Goal: Obtain resource: Download file/media

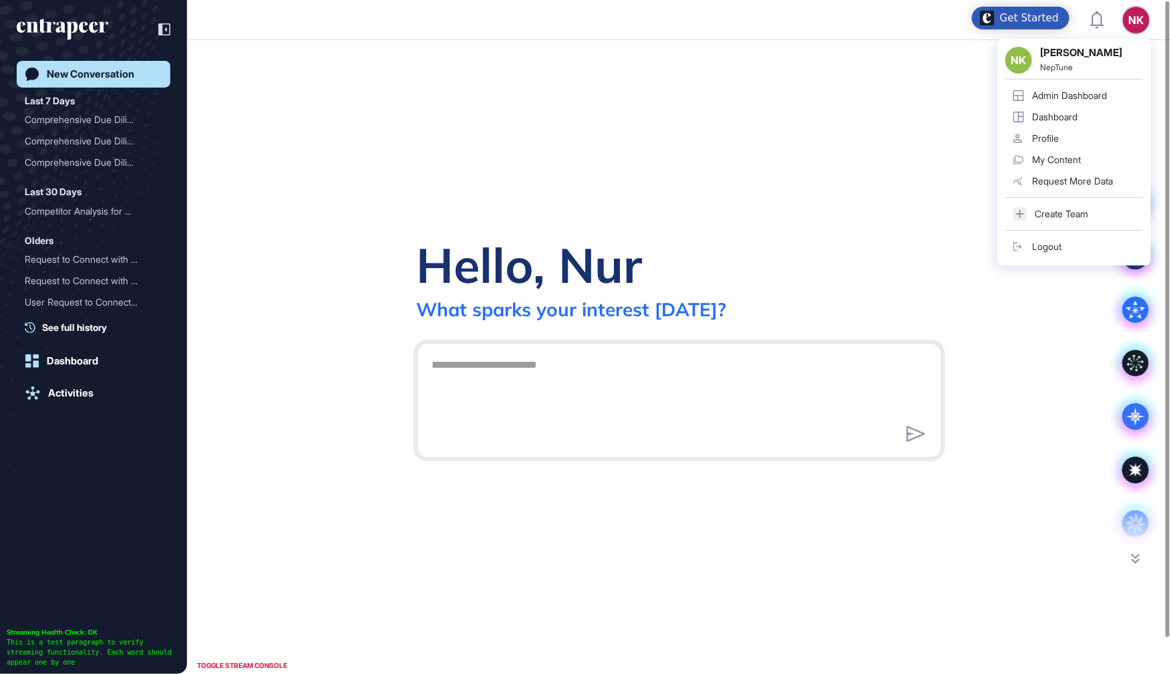
click at [1069, 96] on div "Admin Dashboard" at bounding box center [1069, 95] width 75 height 11
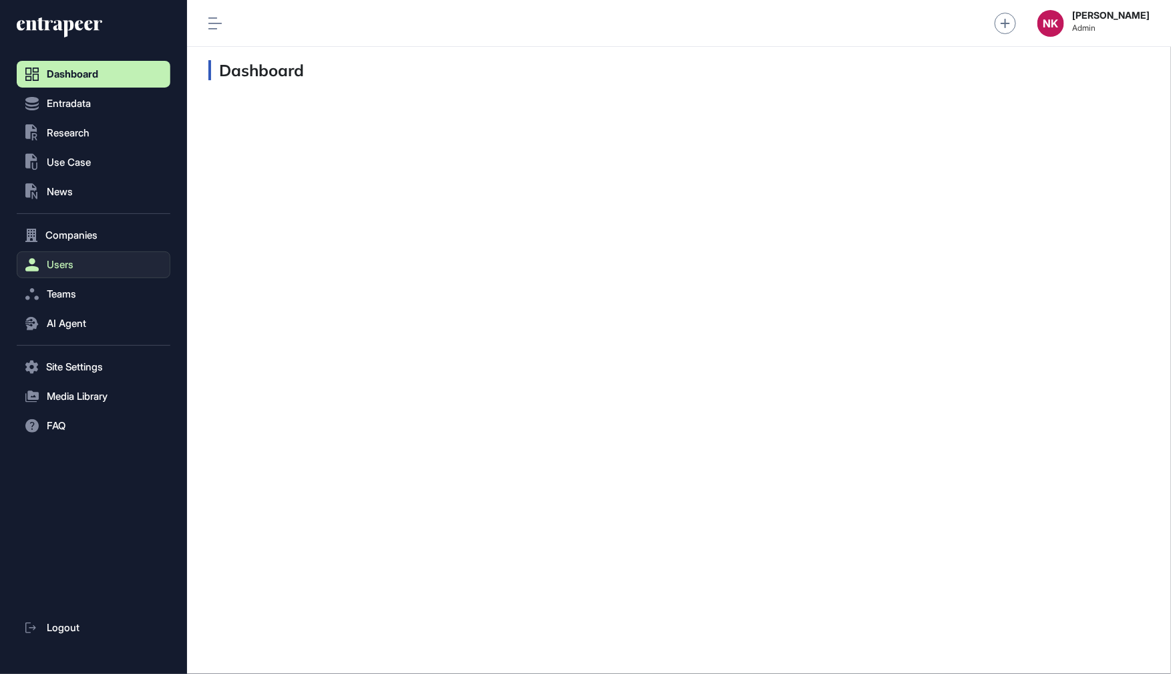
click at [106, 269] on button "Users" at bounding box center [94, 264] width 154 height 27
click at [79, 288] on span "User List" at bounding box center [61, 292] width 37 height 11
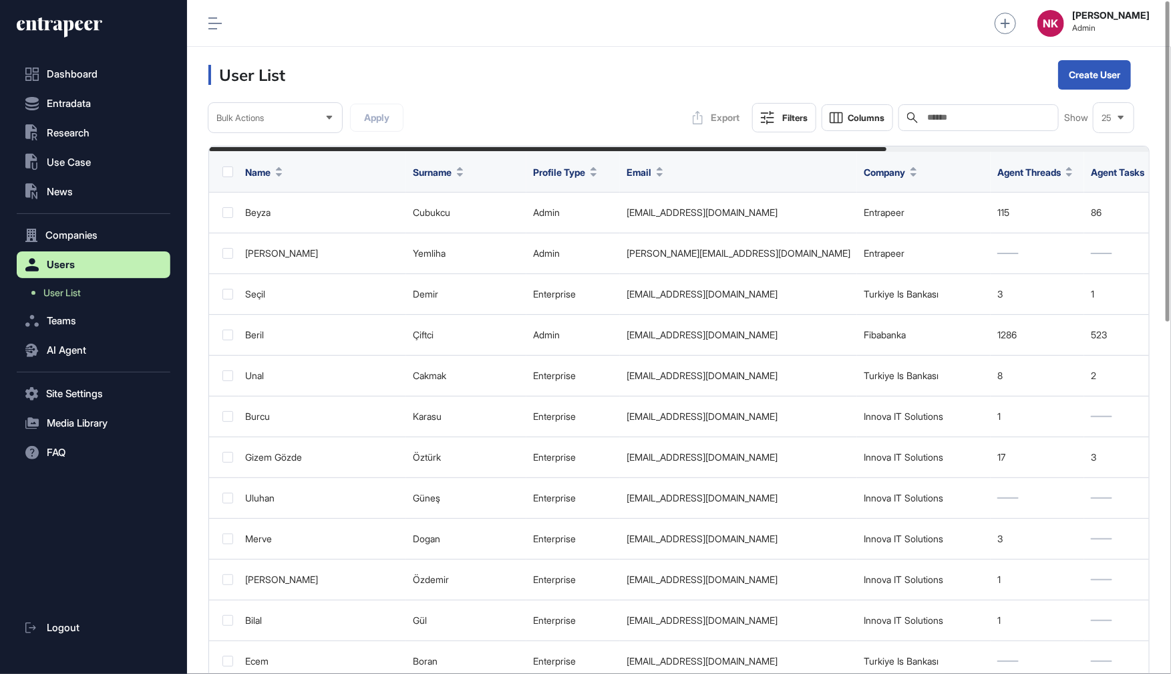
click at [947, 113] on input "text" at bounding box center [988, 117] width 124 height 11
paste input "**********"
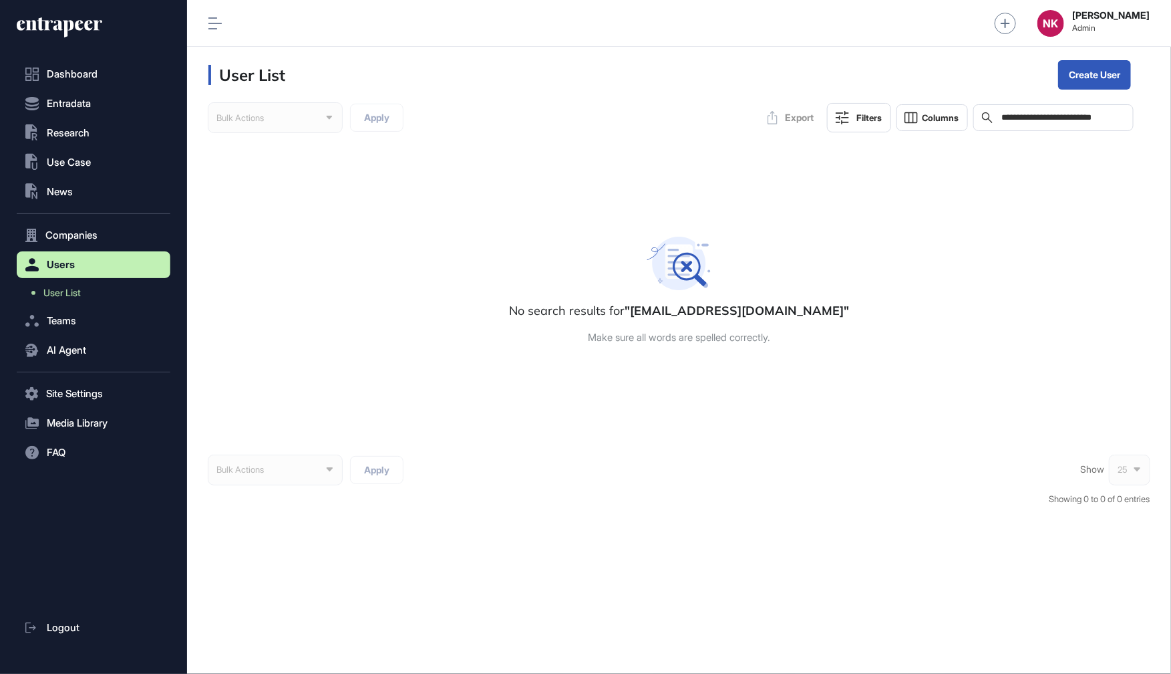
type input "**********"
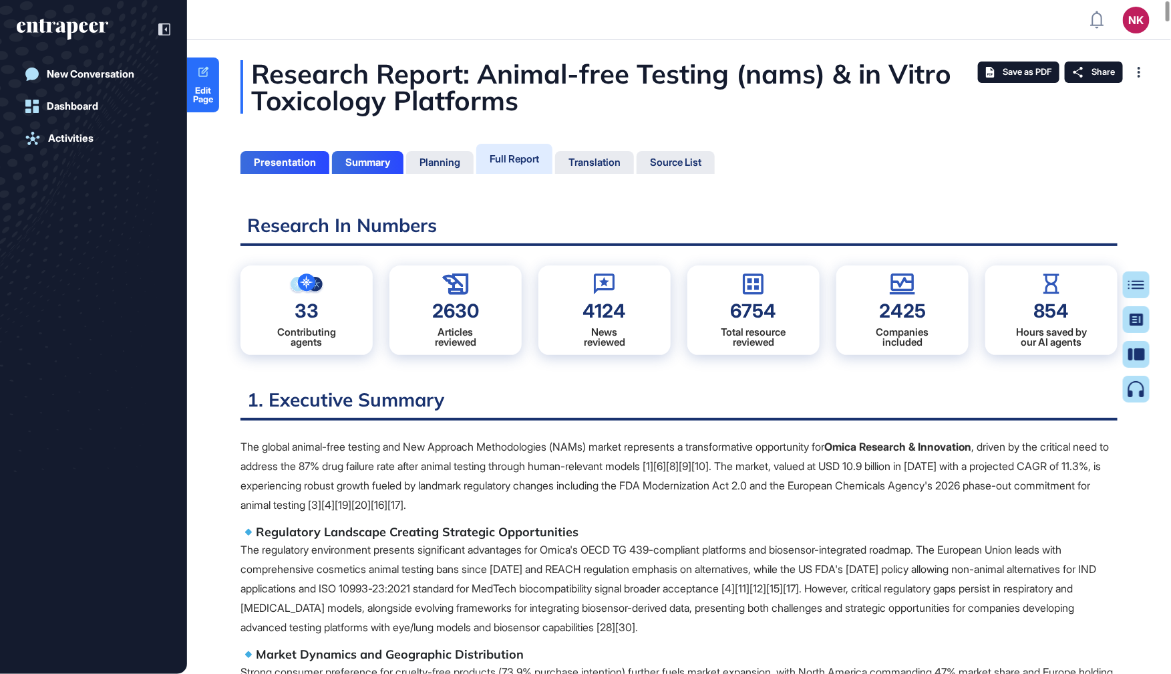
scroll to position [606, 3]
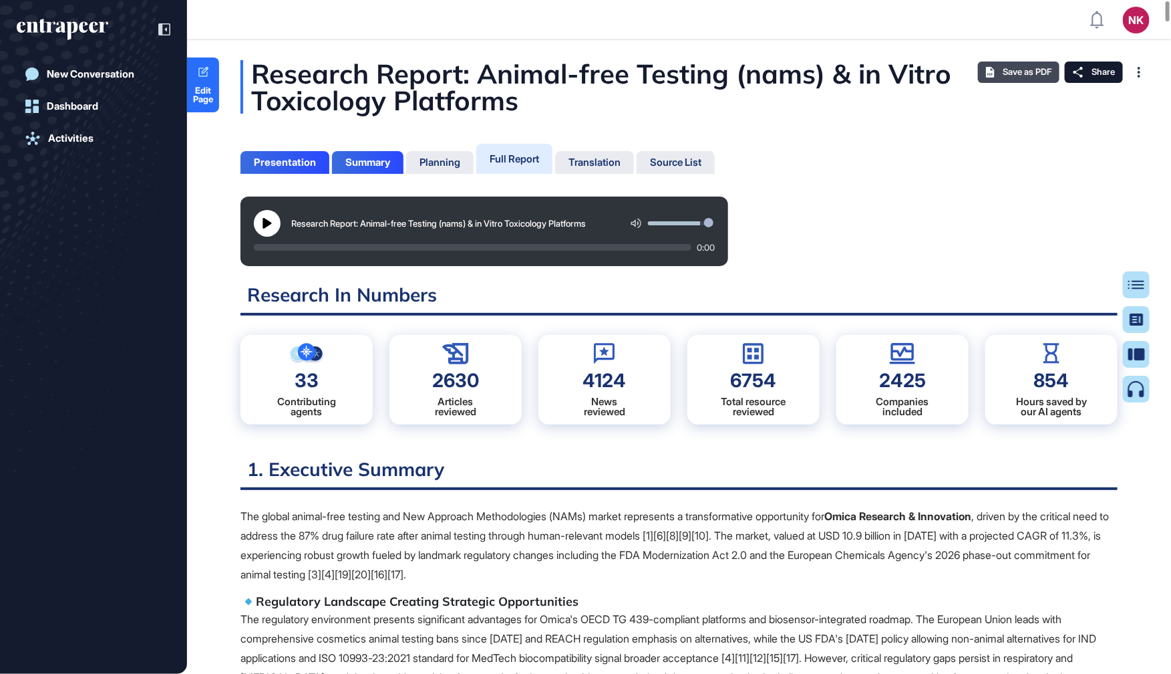
click at [1014, 72] on span "Save as PDF" at bounding box center [1027, 72] width 49 height 11
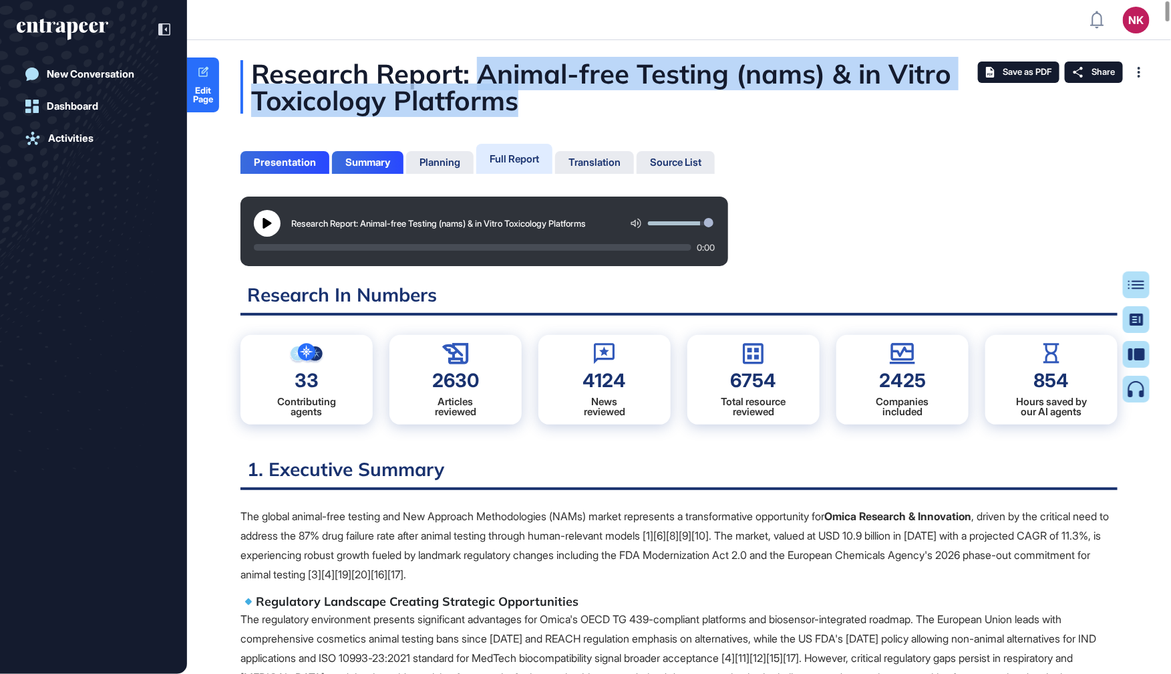
drag, startPoint x: 480, startPoint y: 73, endPoint x: 541, endPoint y: 110, distance: 71.6
click at [542, 110] on div "Research Report: Animal-free Testing (nams) & in Vitro Toxicology Platforms" at bounding box center [679, 86] width 877 height 53
copy div "Animal-free Testing (nams) & in Vitro Toxicology Platforms"
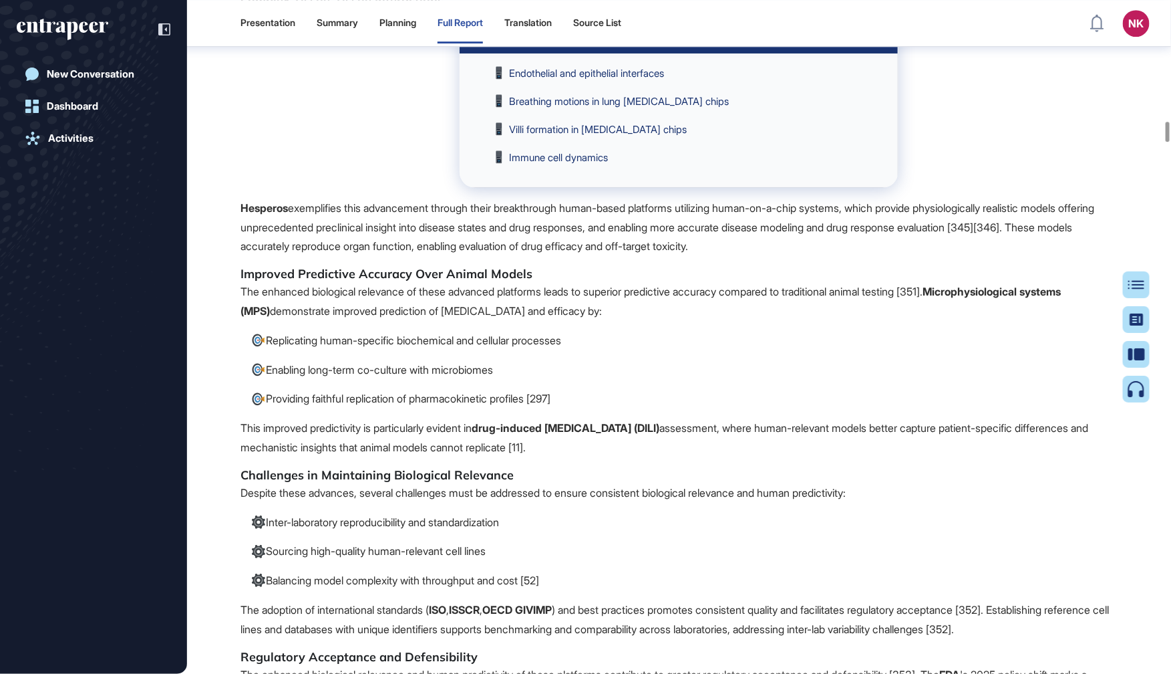
scroll to position [27939, 0]
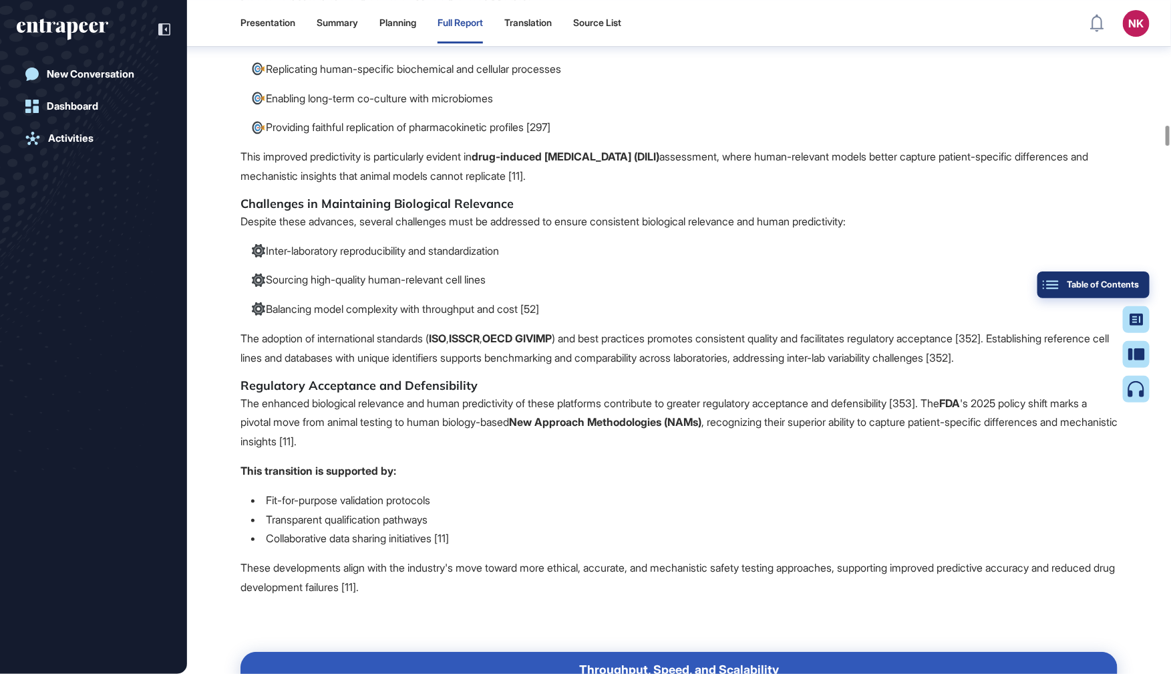
click at [1130, 281] on div "Table of Contents" at bounding box center [1093, 284] width 91 height 11
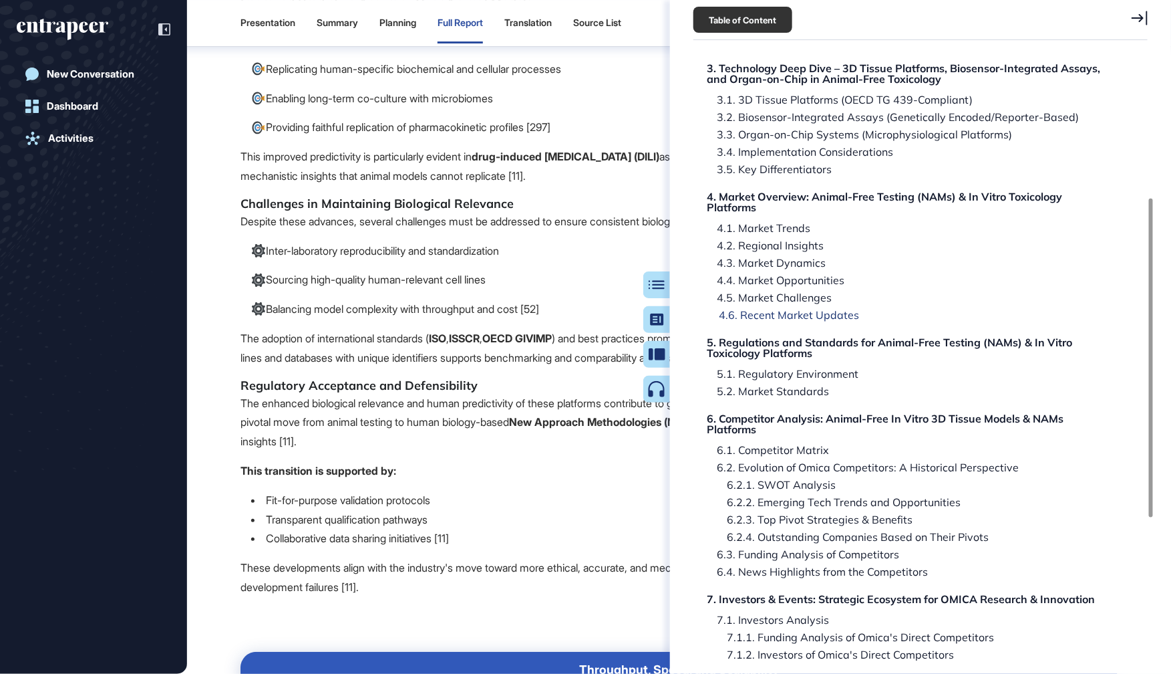
scroll to position [273, 0]
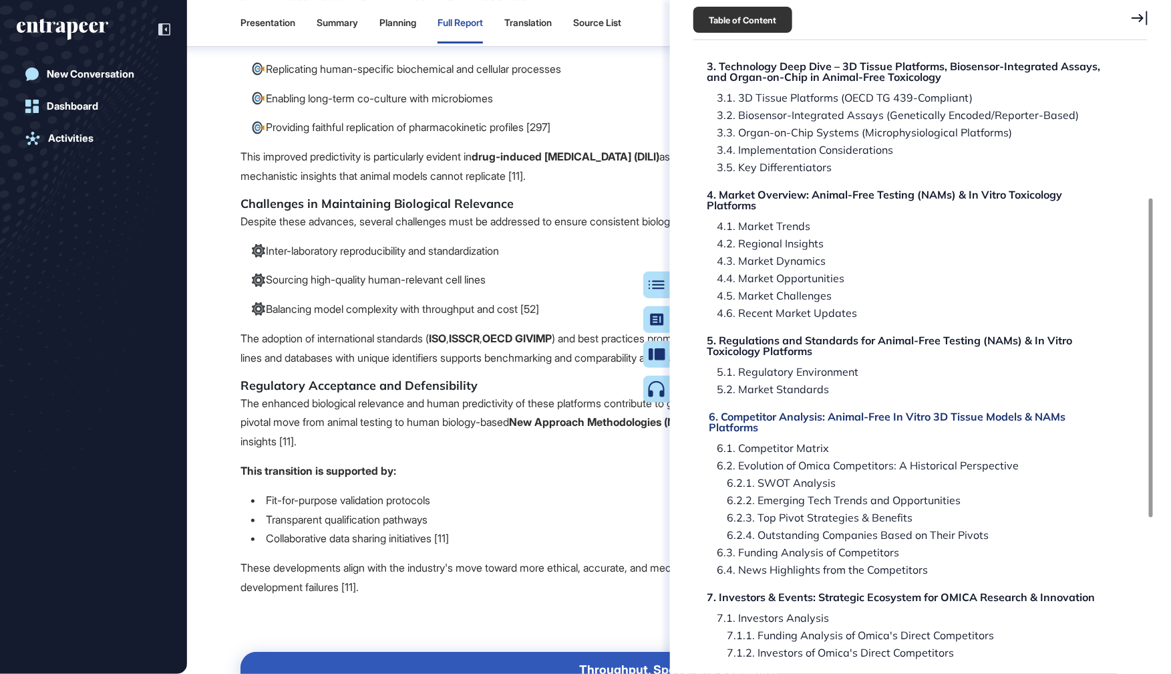
click at [752, 414] on div "6. Competitor Analysis: Animal-Free In Vitro 3D Tissue Models & NAMs Platforms" at bounding box center [912, 421] width 406 height 21
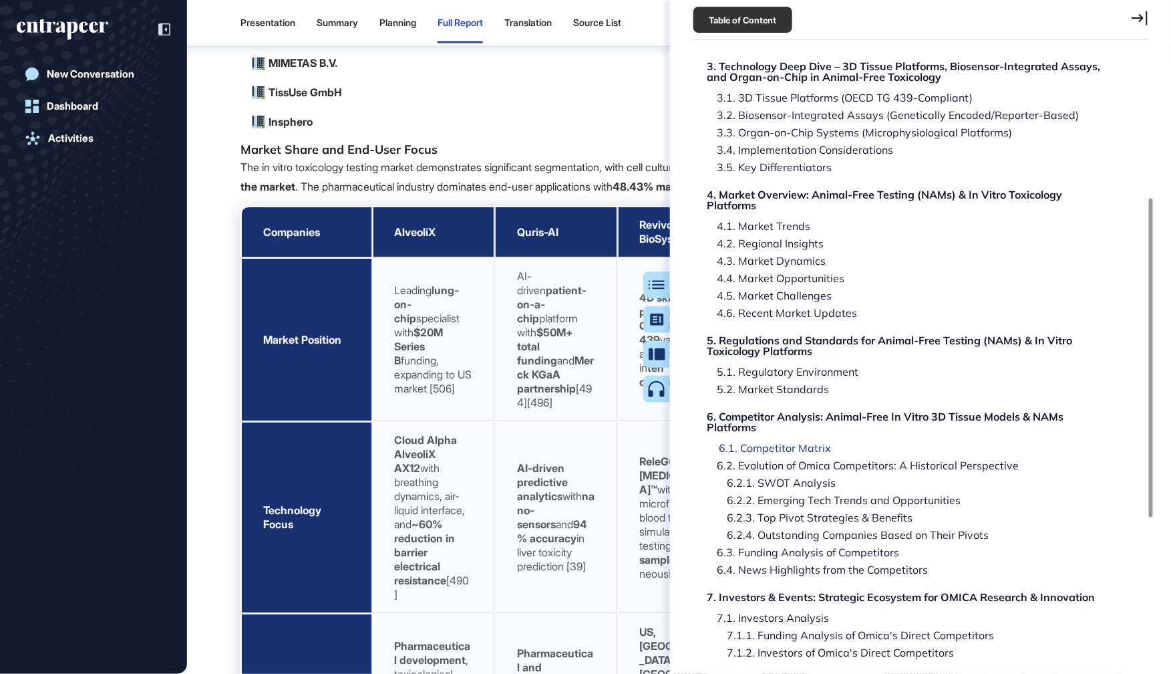
click at [755, 447] on div "6.1. Competitor Matrix" at bounding box center [770, 447] width 122 height 11
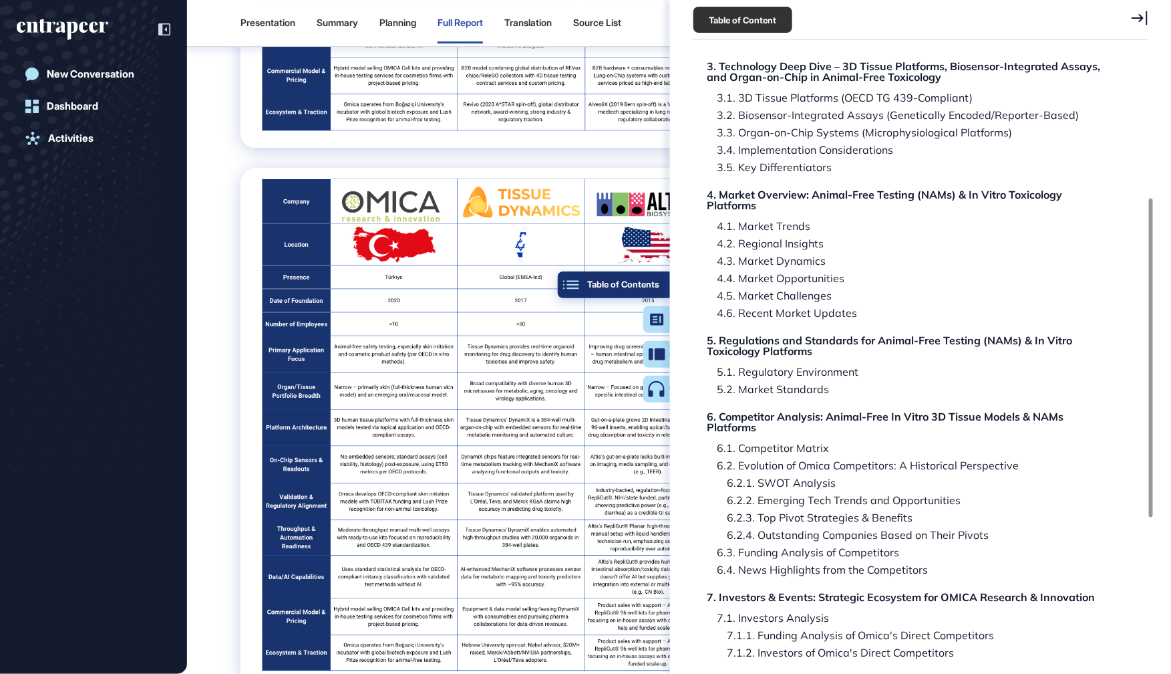
click at [664, 281] on button "Table of Contents" at bounding box center [614, 284] width 112 height 27
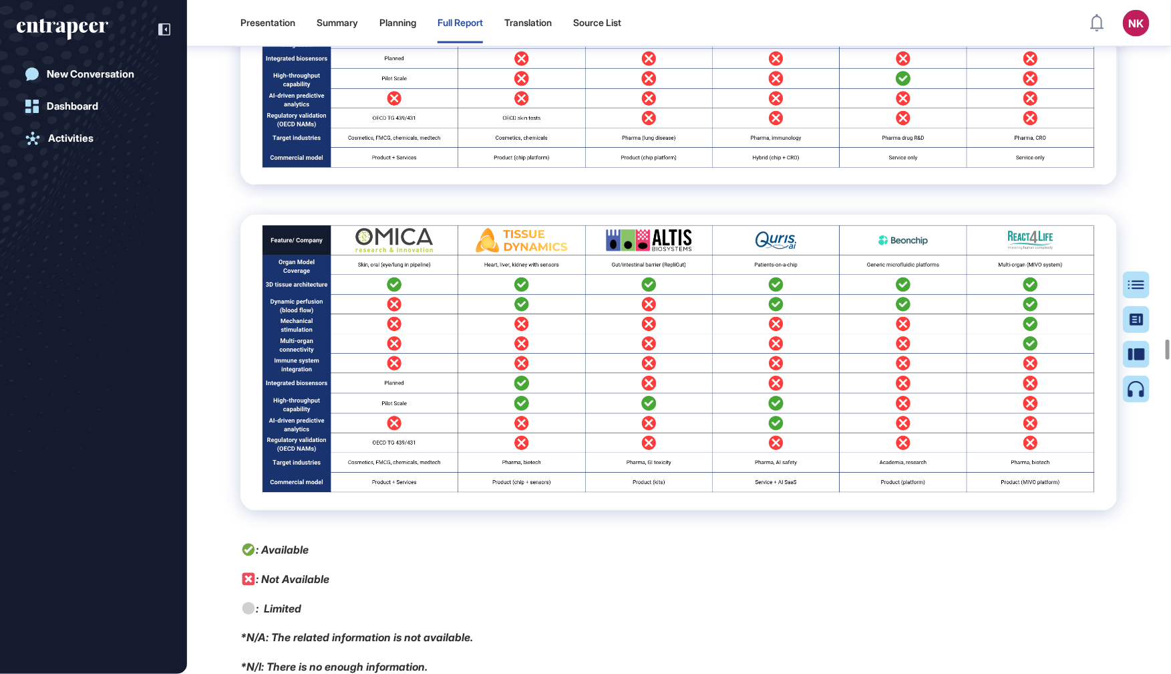
scroll to position [76005, 0]
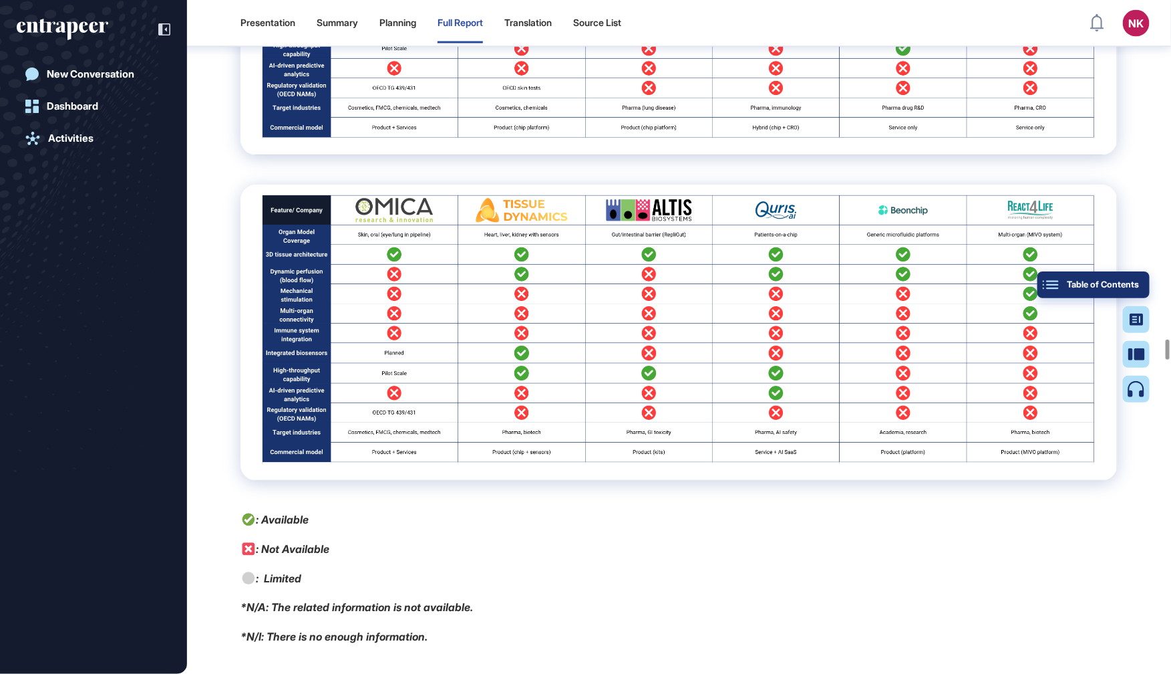
click at [1133, 281] on div "Table of Contents" at bounding box center [1093, 284] width 91 height 11
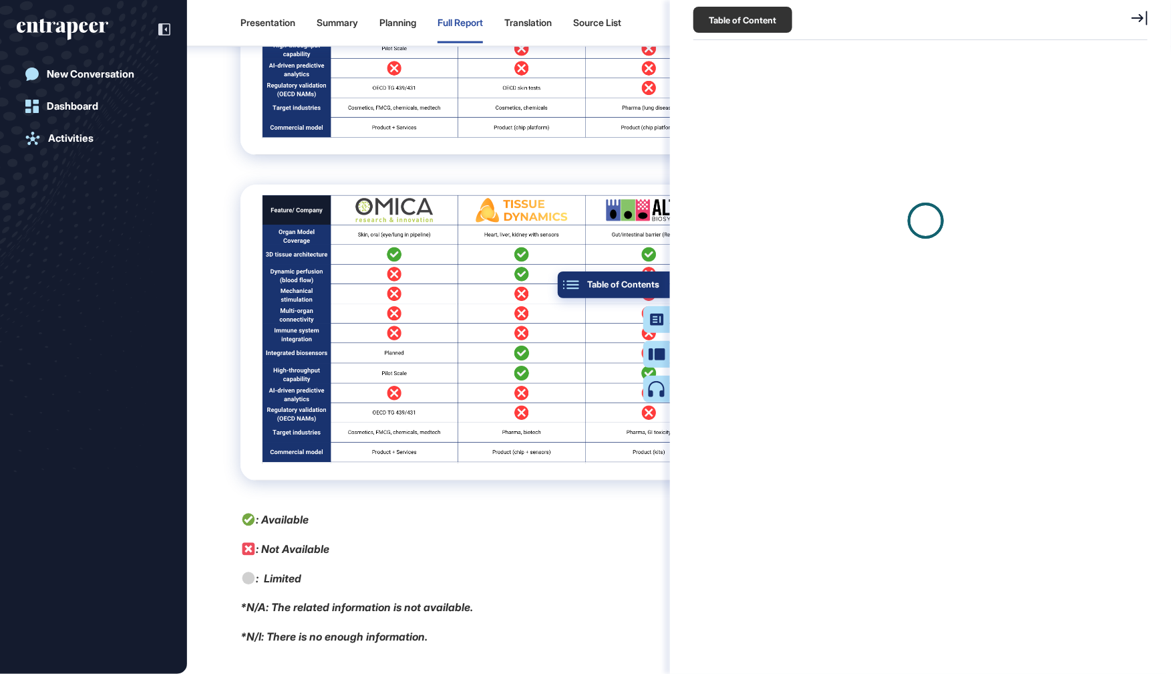
scroll to position [6, 0]
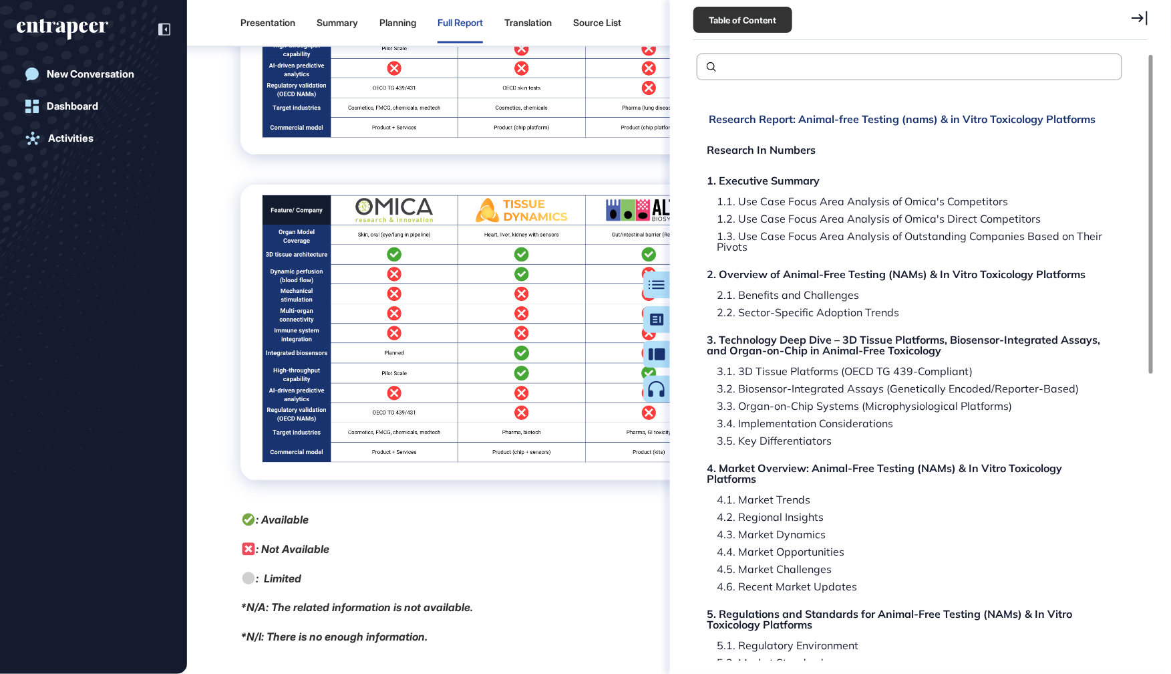
click at [795, 114] on div "Research Report: Animal-free Testing (nams) & in Vitro Toxicology Platforms" at bounding box center [902, 119] width 387 height 11
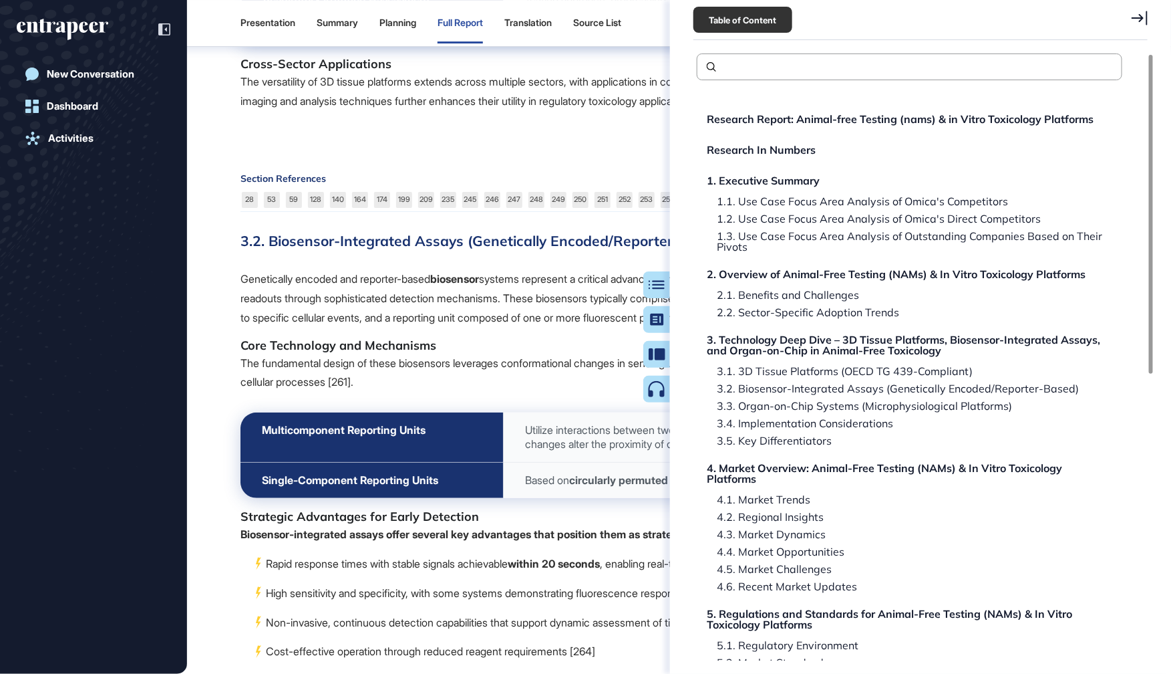
scroll to position [155, 0]
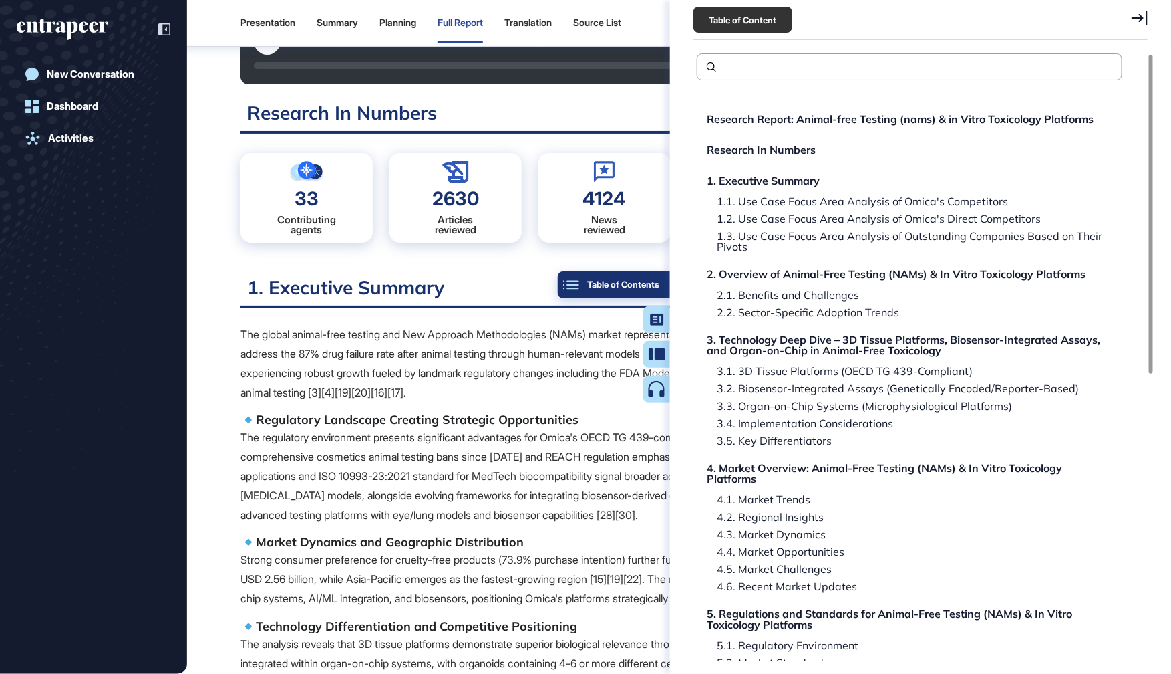
click at [660, 287] on button "Table of Contents" at bounding box center [614, 284] width 112 height 27
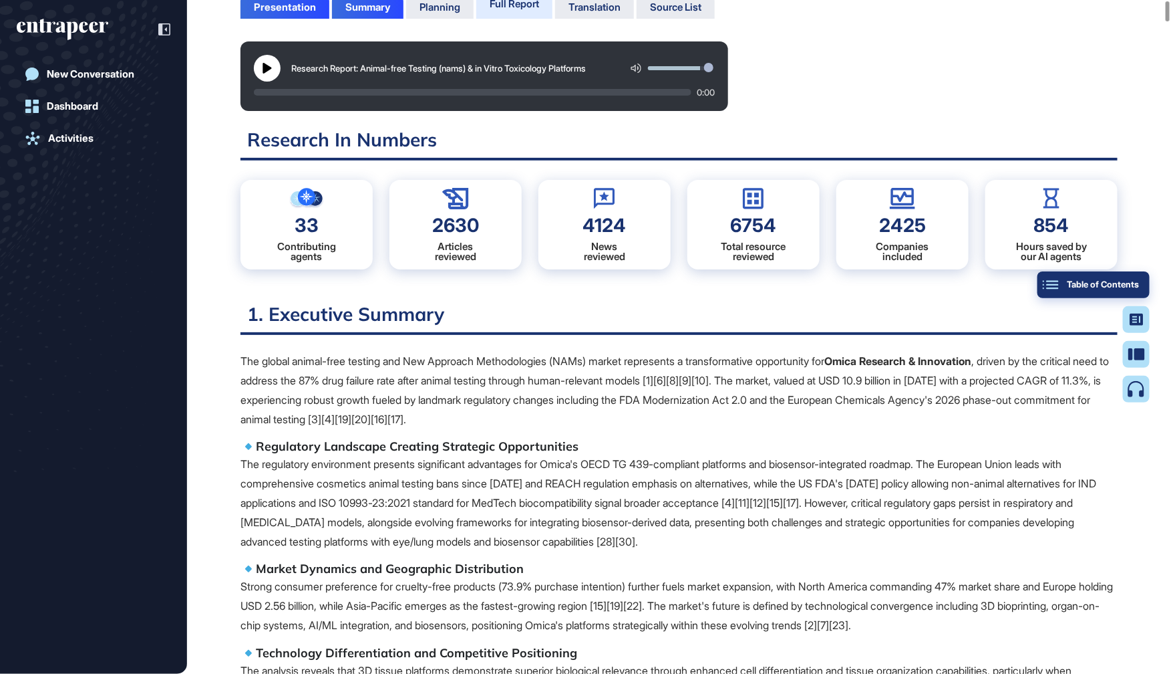
scroll to position [0, 0]
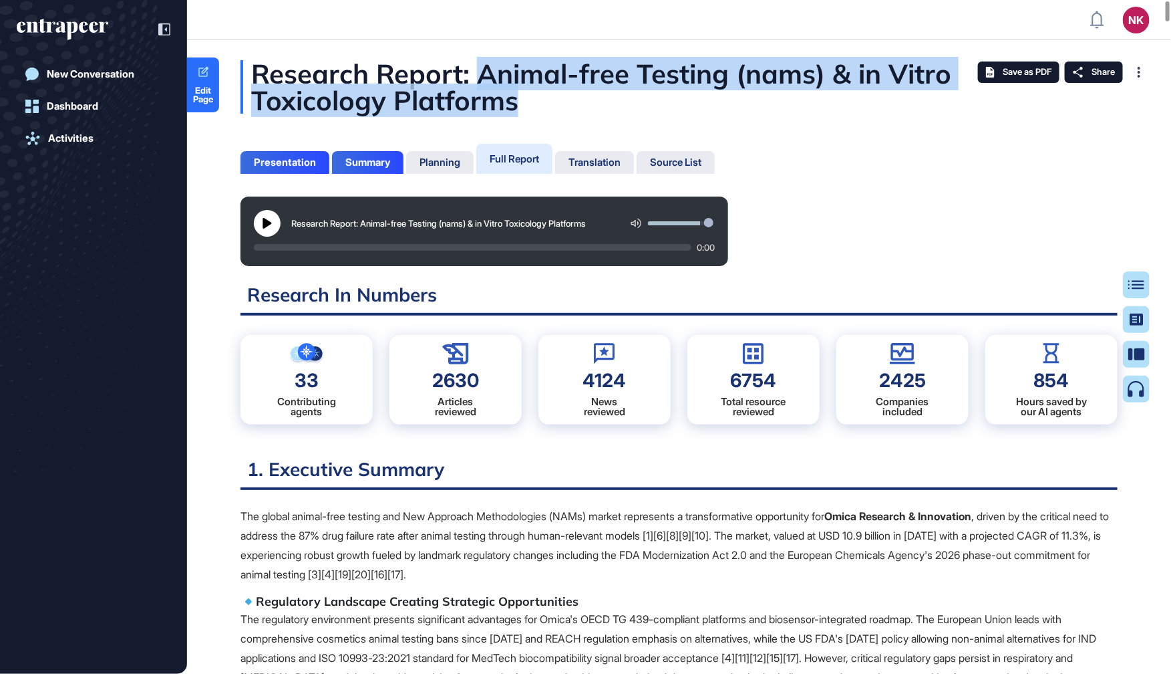
drag, startPoint x: 489, startPoint y: 77, endPoint x: 543, endPoint y: 98, distance: 57.3
click at [543, 98] on div "Research Report: Animal-free Testing (nams) & in Vitro Toxicology Platforms" at bounding box center [679, 86] width 877 height 53
copy div "Animal-free Testing (nams) & in Vitro Toxicology Platforms"
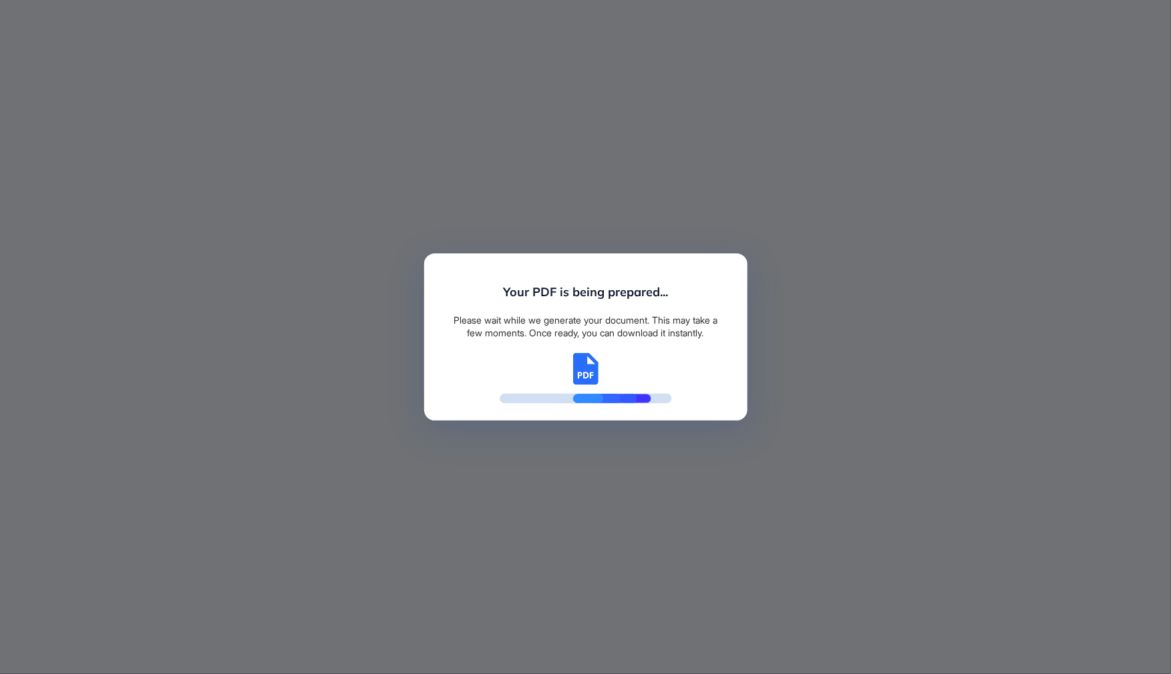
scroll to position [6, 0]
